Goal: Task Accomplishment & Management: Manage account settings

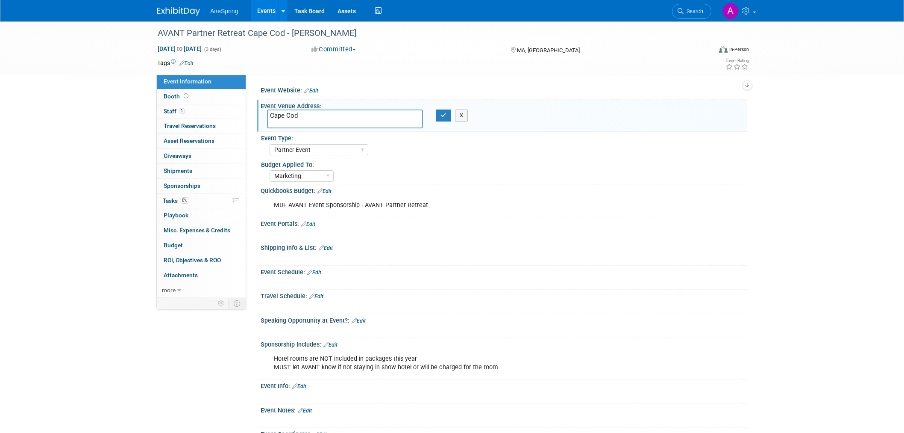
select select "Partner Event"
select select "Marketing"
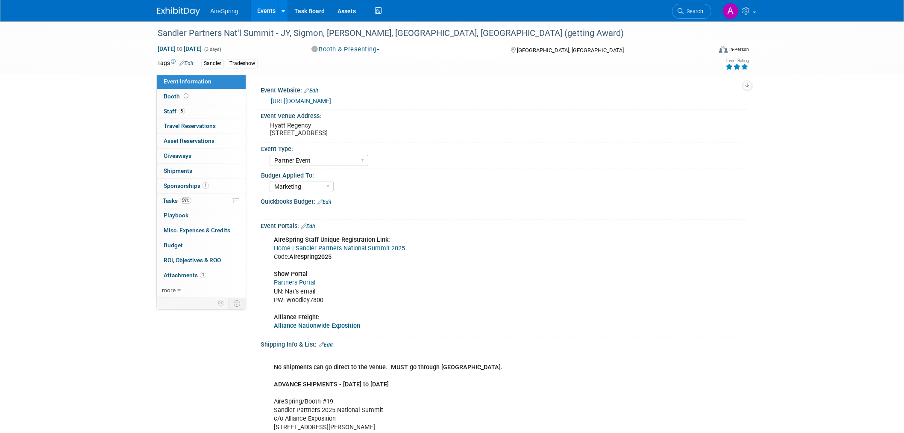
select select "Partner Event"
select select "Marketing"
drag, startPoint x: 151, startPoint y: 35, endPoint x: 274, endPoint y: 37, distance: 122.7
click at [274, 37] on div "Sandler Partners Nat'l Summit - JY, Sigmon, [PERSON_NAME], [GEOGRAPHIC_DATA], […" at bounding box center [428, 32] width 554 height 23
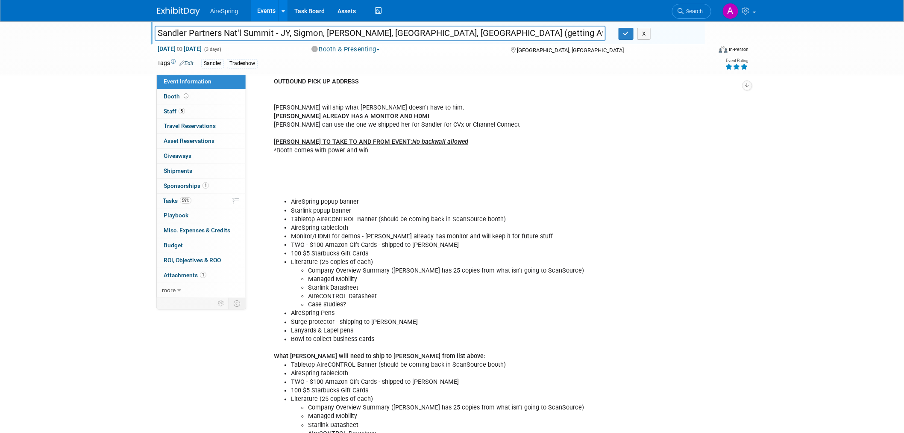
scroll to position [47, 0]
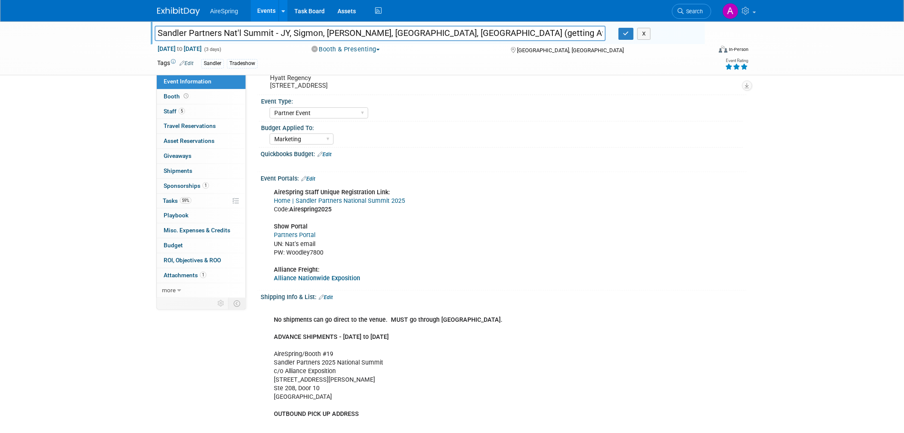
drag, startPoint x: 159, startPoint y: 32, endPoint x: 272, endPoint y: 30, distance: 112.8
click at [272, 30] on input "Sandler Partners Nat'l Summit - JY, Sigmon, [PERSON_NAME], [GEOGRAPHIC_DATA], […" at bounding box center [380, 33] width 451 height 15
click at [436, 134] on div "Marketing Sales Operations Customer" at bounding box center [507, 138] width 474 height 14
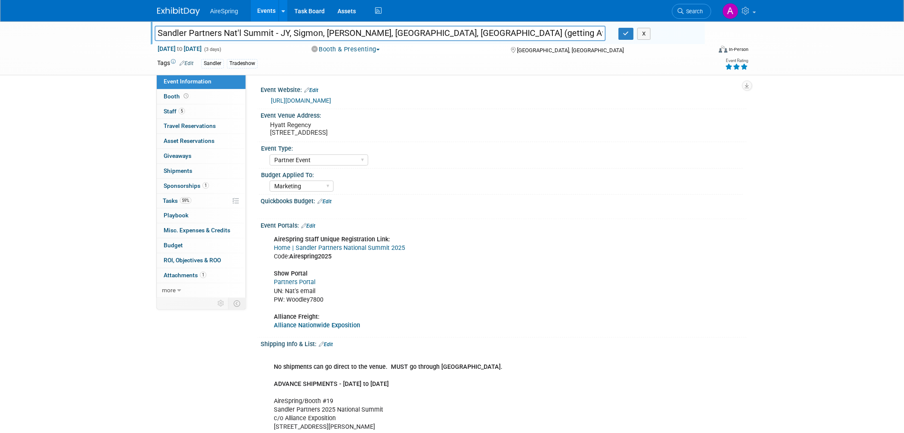
scroll to position [0, 0]
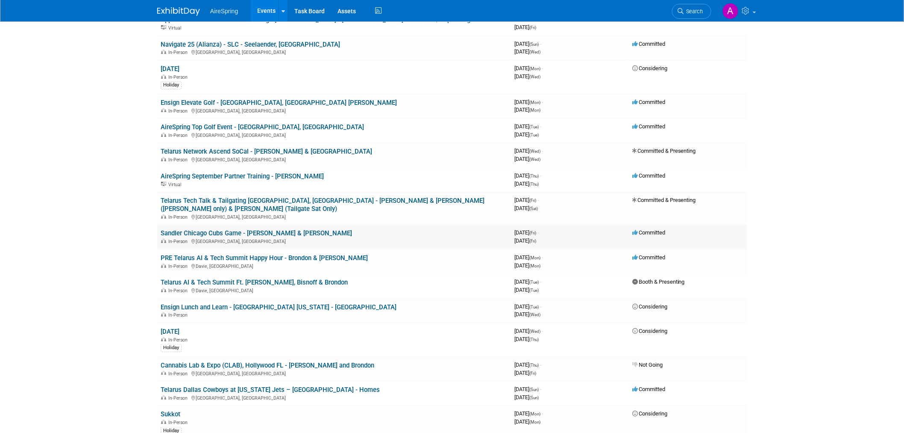
scroll to position [142, 0]
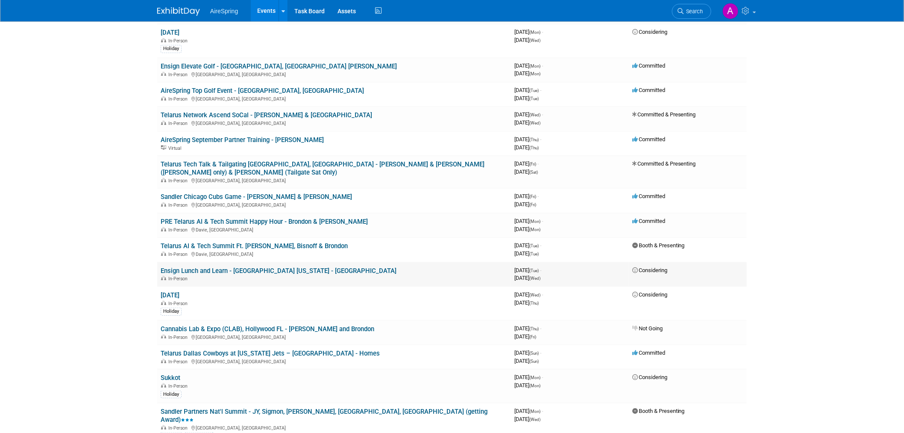
click at [275, 267] on link "Ensign Lunch and Learn - Dallas Texas - Lomond" at bounding box center [279, 271] width 236 height 8
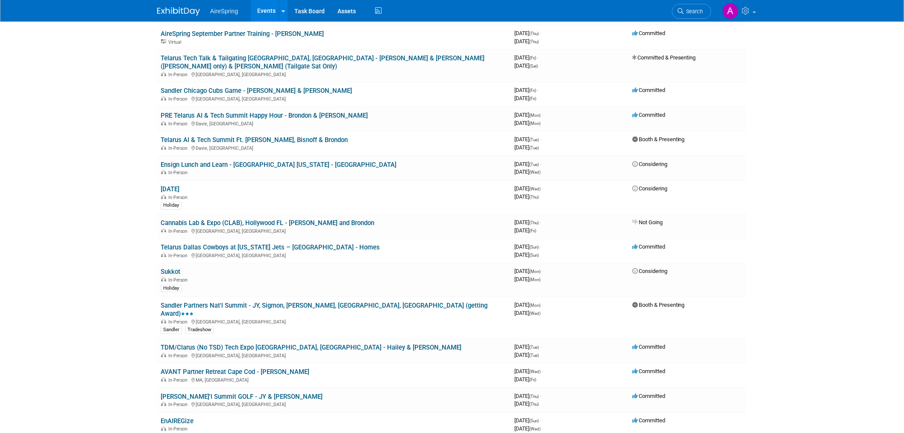
scroll to position [237, 0]
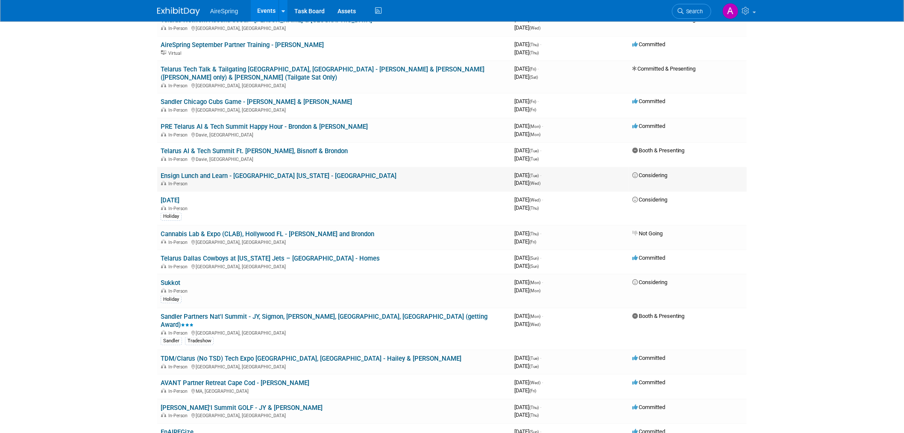
click at [248, 172] on link "Ensign Lunch and Learn - Dallas Texas - Lomond" at bounding box center [279, 176] width 236 height 8
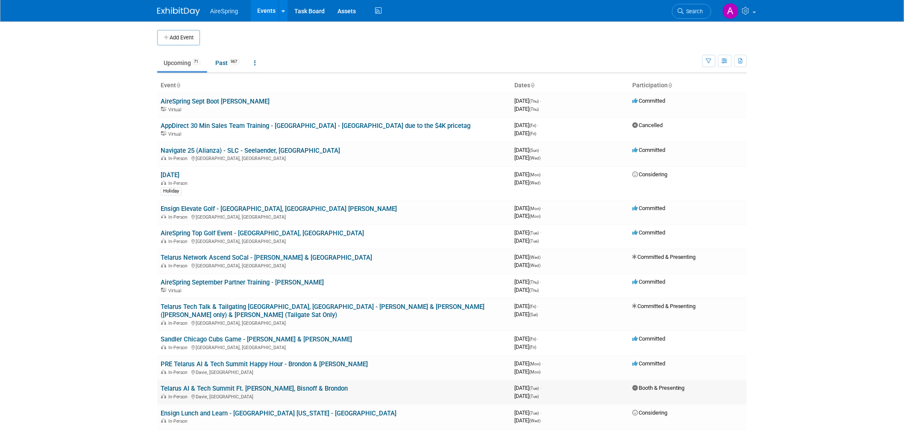
scroll to position [95, 0]
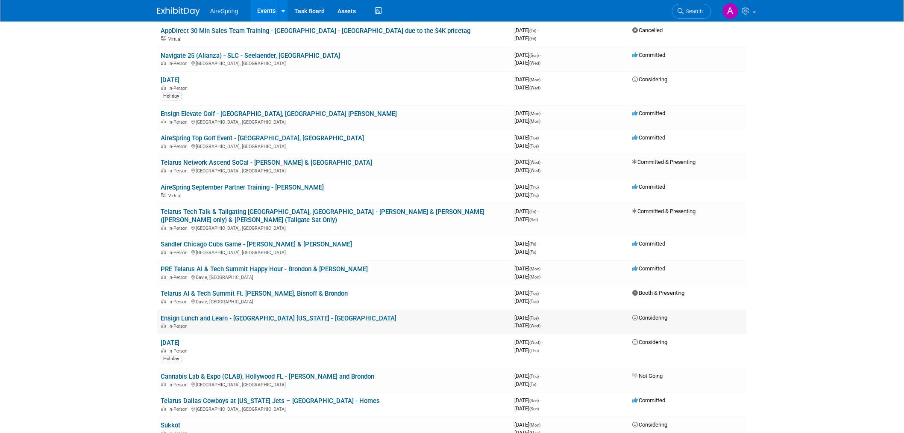
click at [244, 314] on link "Ensign Lunch and Learn - Dallas Texas - Lomond" at bounding box center [279, 318] width 236 height 8
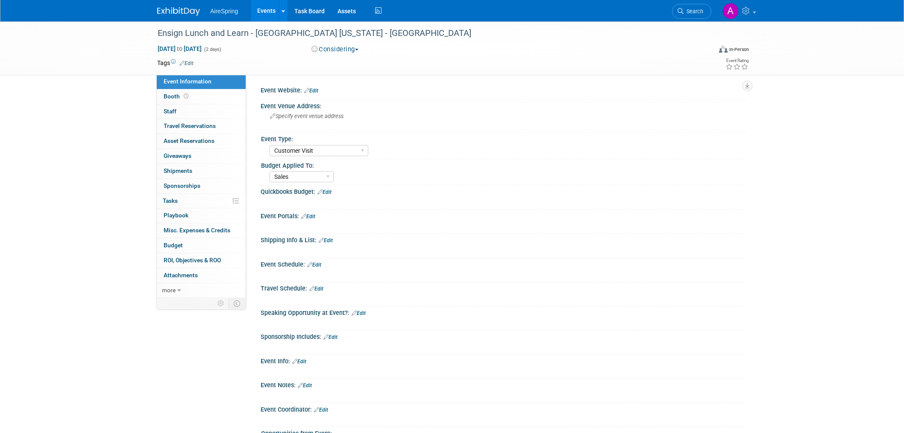
select select "Customer Visit"
select select "Sales"
select select "Customer Visit"
select select "Sales"
click at [90, 144] on div "Ensign Lunch and Learn - Dallas Texas - Lomond Sep 30, 2025 to Oct 1, 2025 (2 d…" at bounding box center [452, 248] width 904 height 455
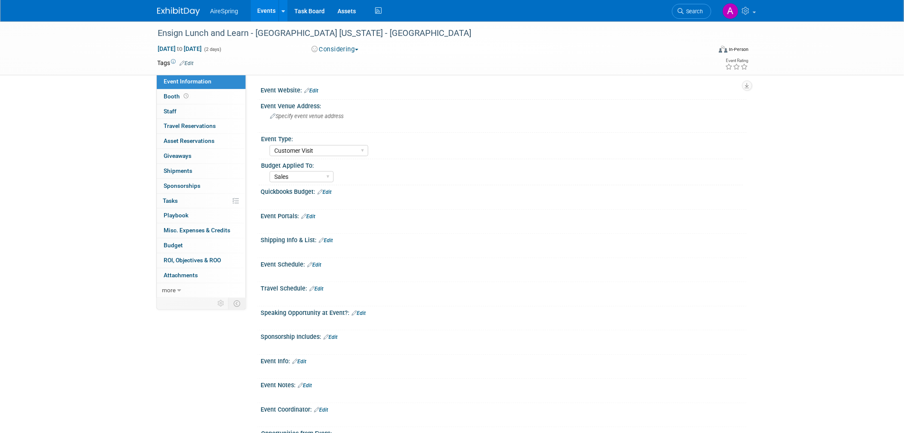
click at [106, 60] on div "Ensign Lunch and Learn - Dallas Texas - Lomond Sep 30, 2025 to Oct 1, 2025 (2 d…" at bounding box center [452, 48] width 904 height 54
select select "Customer Visit"
select select "Sales"
